Goal: Information Seeking & Learning: Learn about a topic

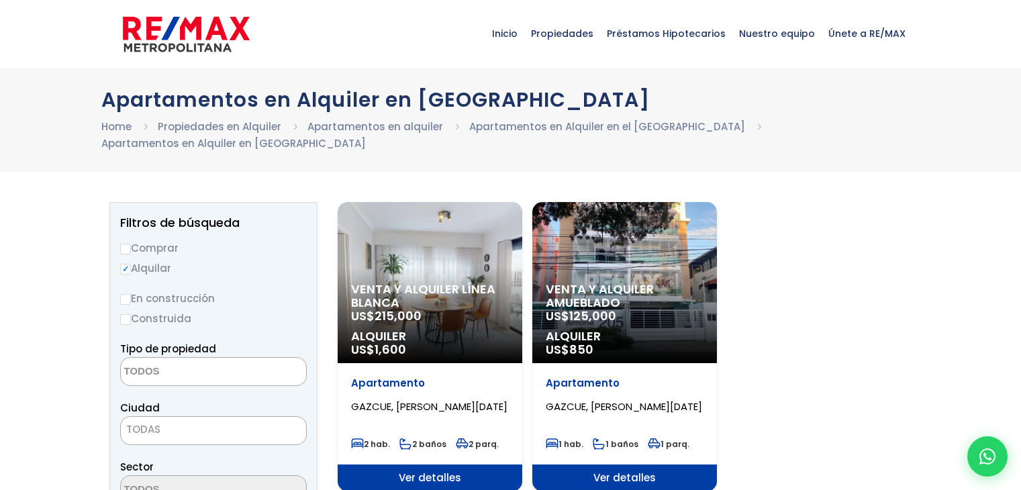
select select
click at [540, 124] on link "Apartamentos en Alquiler en el Distrito Nacional" at bounding box center [607, 126] width 276 height 14
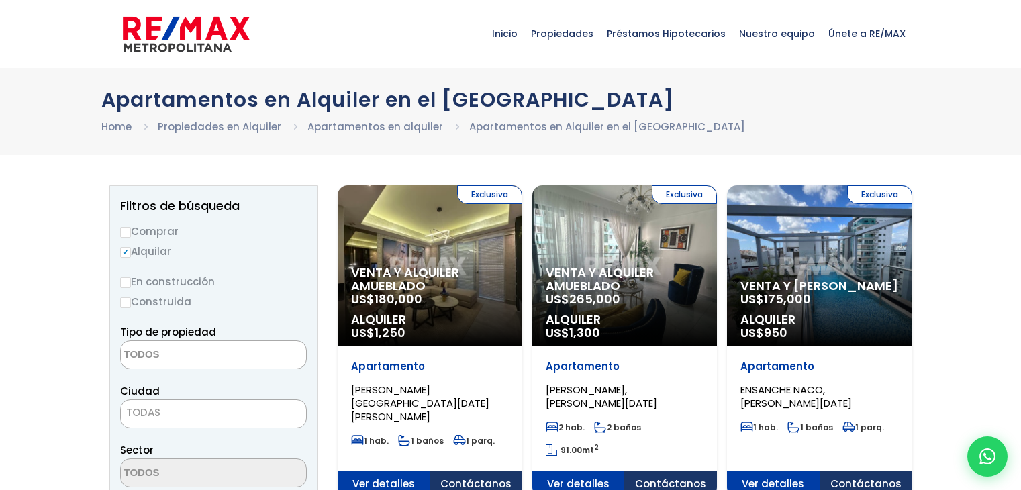
select select
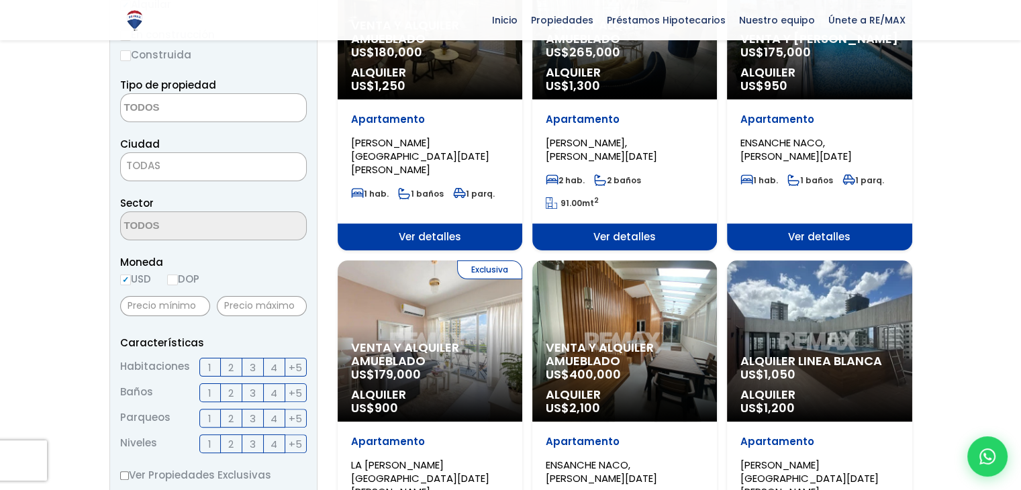
scroll to position [268, 0]
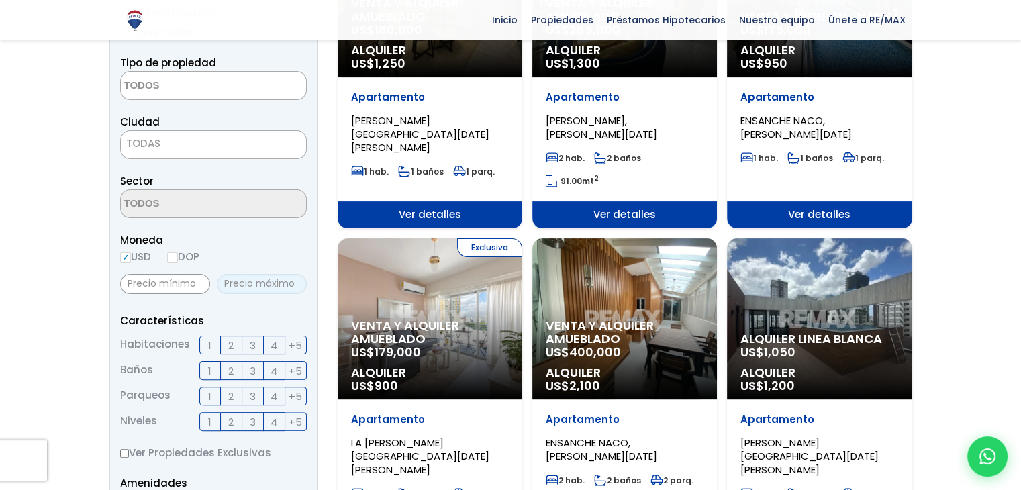
click at [244, 279] on input "text" at bounding box center [262, 284] width 90 height 20
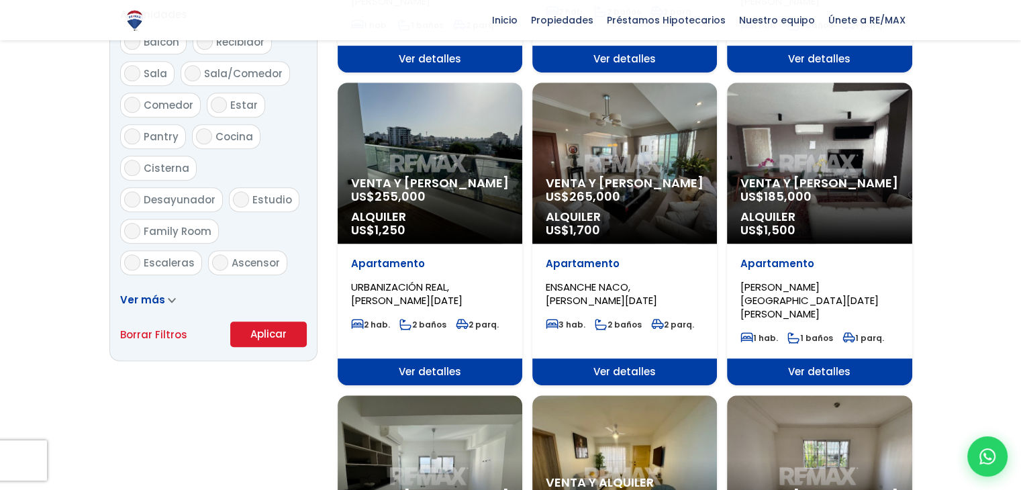
scroll to position [738, 0]
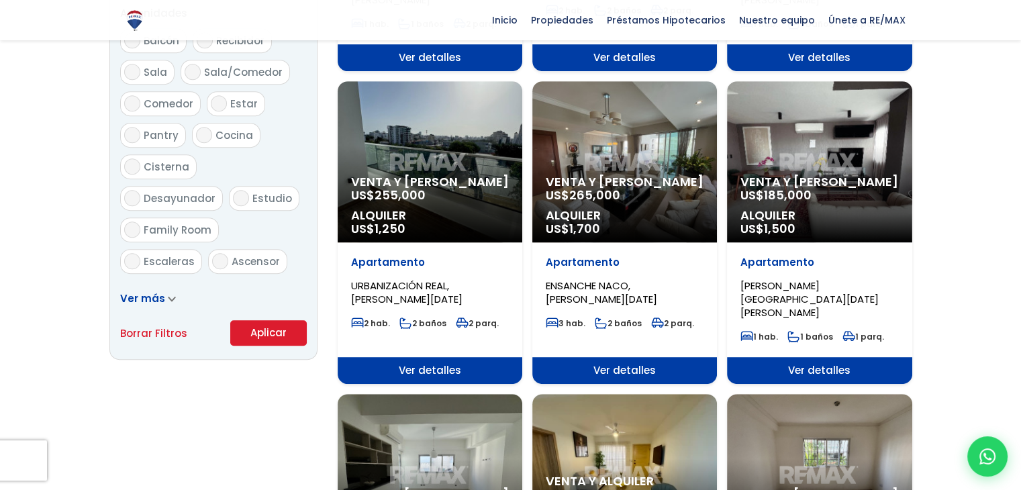
type input "500"
click at [269, 332] on button "Aplicar" at bounding box center [268, 333] width 77 height 26
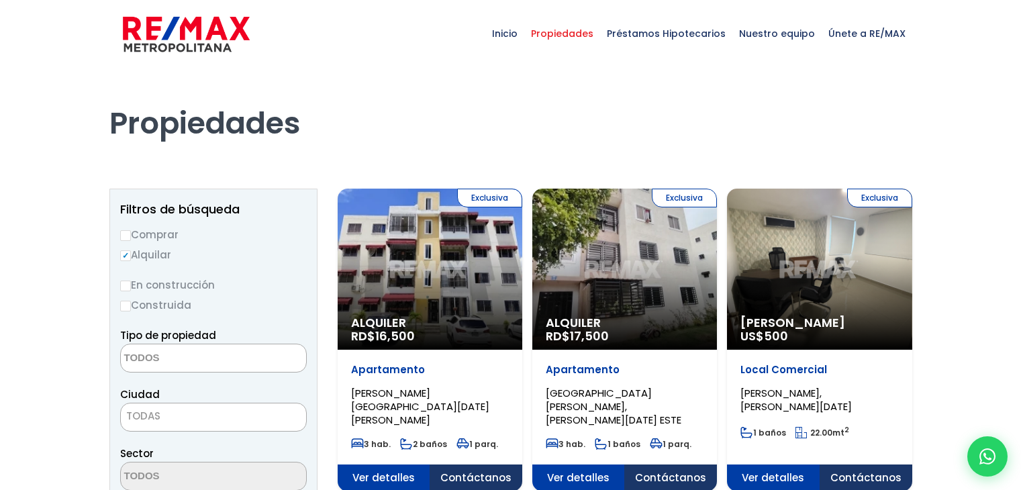
select select
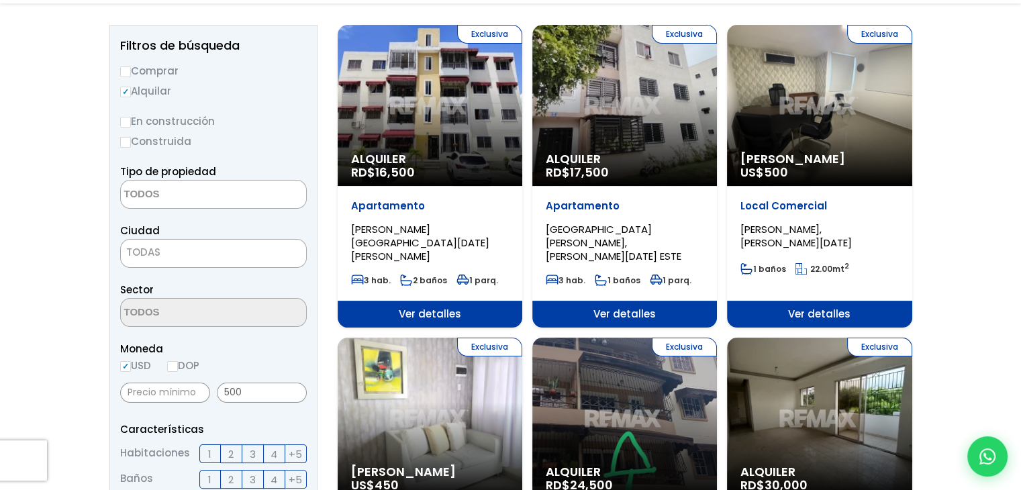
scroll to position [268, 0]
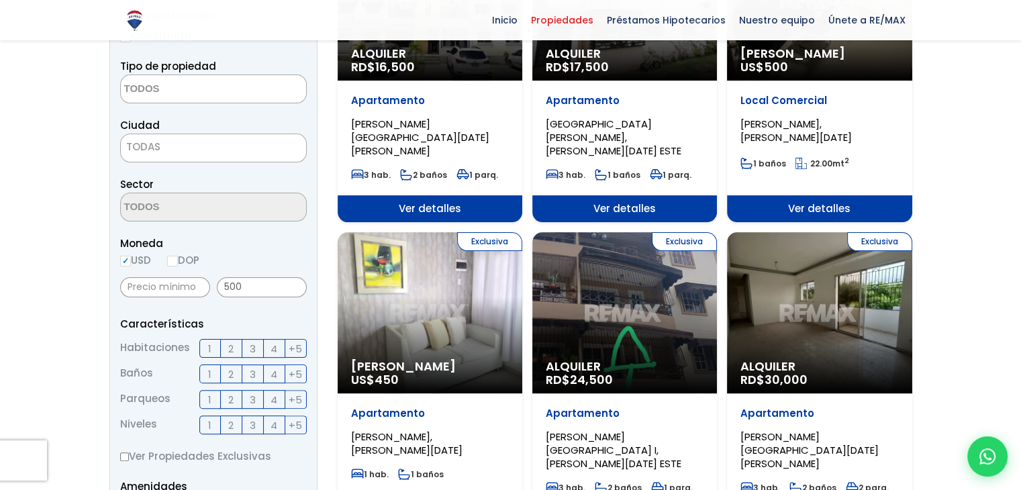
click at [234, 349] on label "2" at bounding box center [231, 348] width 21 height 19
click at [0, 0] on input "2" at bounding box center [0, 0] width 0 height 0
click at [203, 399] on label "1" at bounding box center [209, 399] width 21 height 19
click at [0, 0] on input "1" at bounding box center [0, 0] width 0 height 0
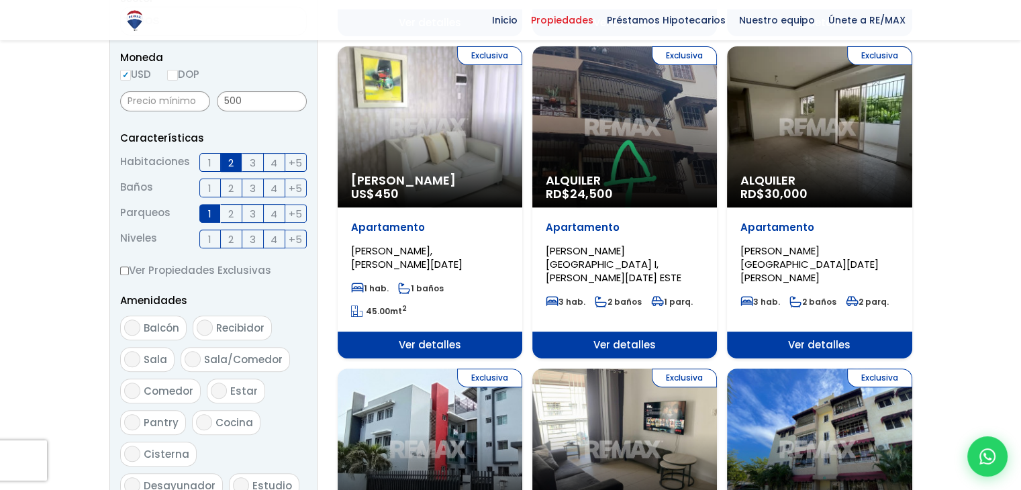
scroll to position [671, 0]
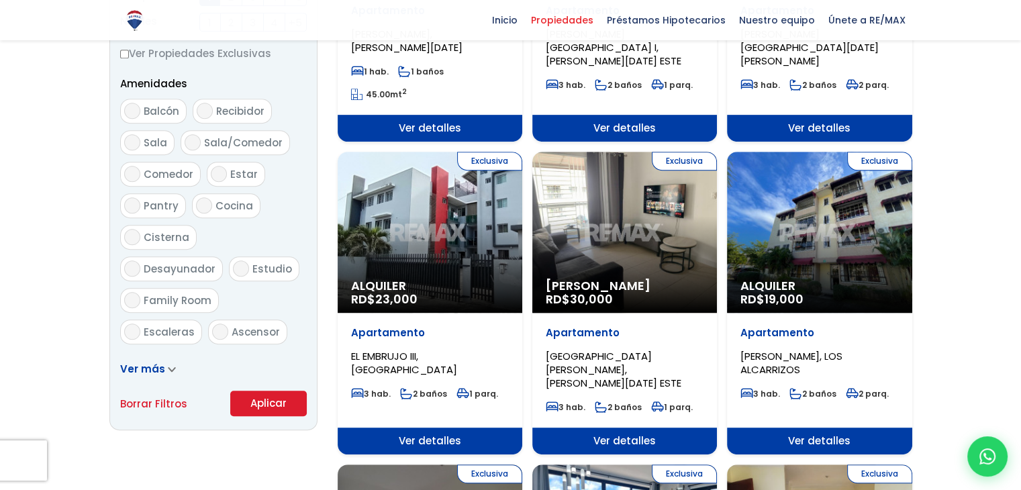
click at [259, 401] on button "Aplicar" at bounding box center [268, 404] width 77 height 26
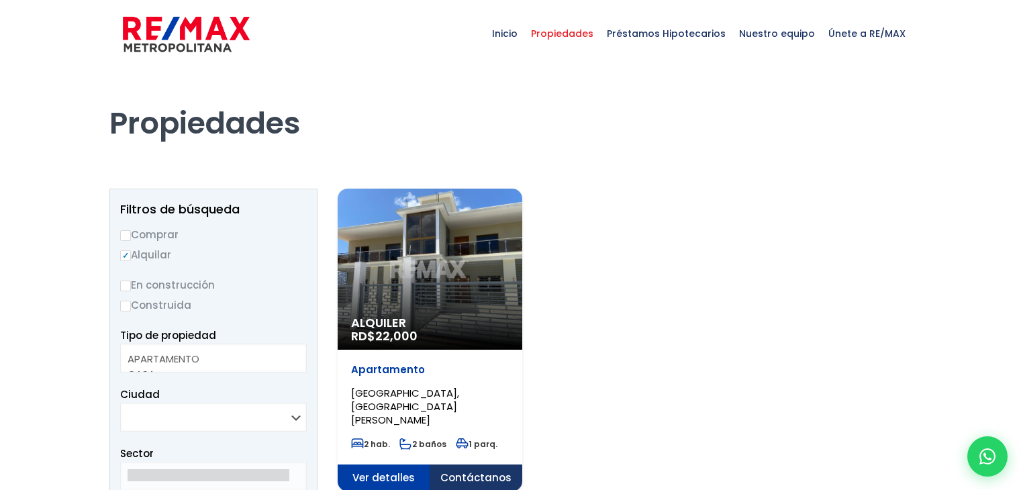
select select
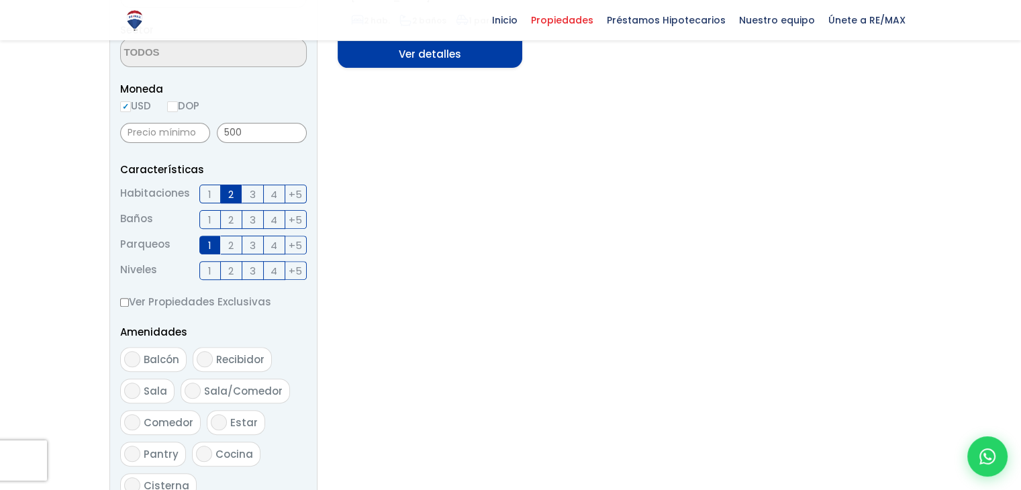
scroll to position [470, 0]
